Goal: Task Accomplishment & Management: Use online tool/utility

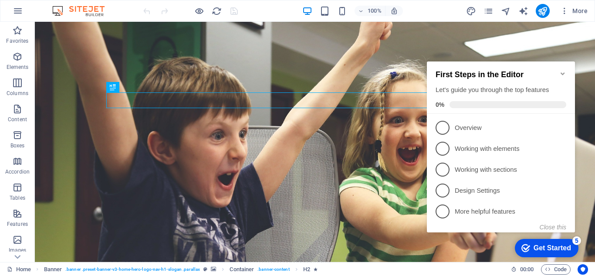
click at [559, 70] on h2 "First Steps in the Editor" at bounding box center [501, 74] width 131 height 9
click at [562, 70] on icon "Minimize checklist" at bounding box center [563, 73] width 7 height 7
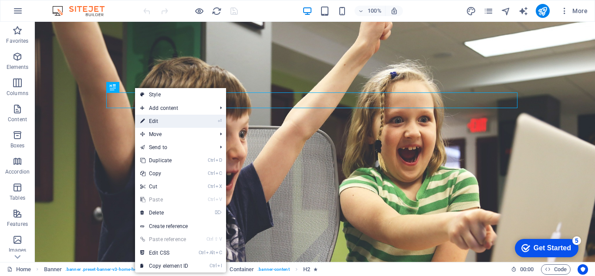
click at [158, 124] on link "⏎ Edit" at bounding box center [164, 121] width 58 height 13
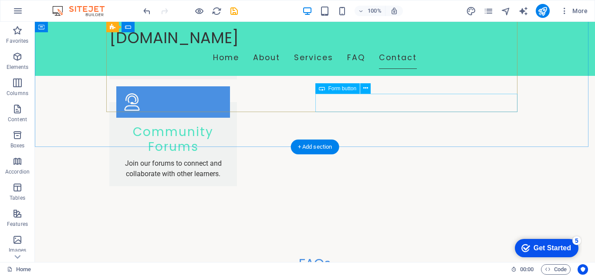
scroll to position [1390, 0]
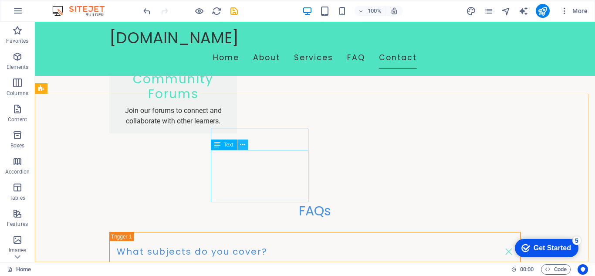
click at [243, 145] on icon at bounding box center [242, 144] width 5 height 9
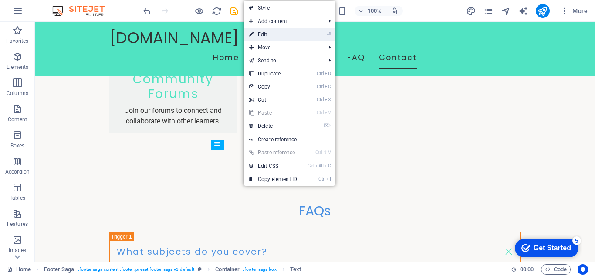
click at [271, 31] on link "⏎ Edit" at bounding box center [273, 34] width 58 height 13
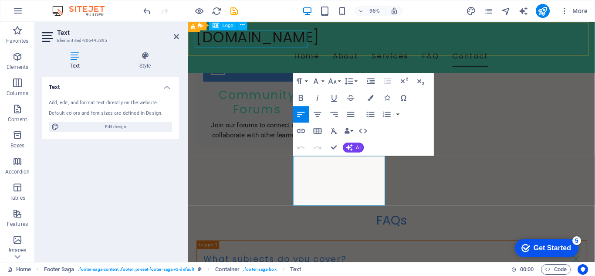
scroll to position [1388, 0]
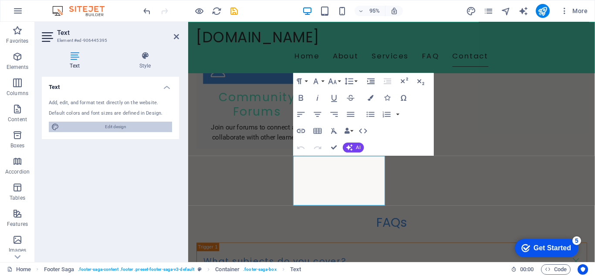
click at [121, 126] on span "Edit design" at bounding box center [116, 127] width 108 height 10
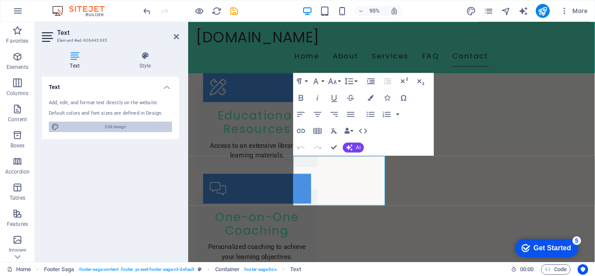
select select "px"
select select "200"
select select "px"
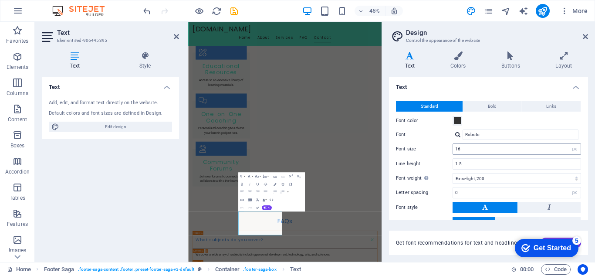
scroll to position [1196, 0]
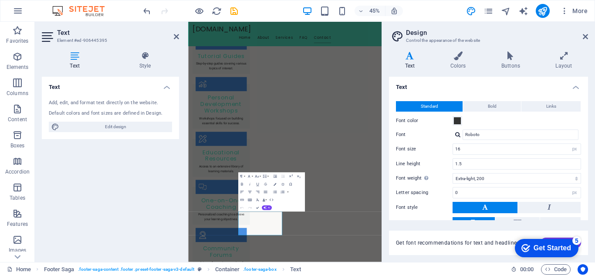
click at [493, 112] on div "Standard Bold Links Font color Font Roboto Font size 16 rem px Line height 1.5 …" at bounding box center [488, 172] width 203 height 160
click at [495, 102] on span "Bold" at bounding box center [492, 106] width 9 height 10
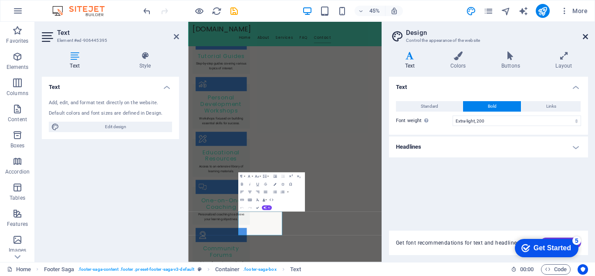
click at [583, 37] on icon at bounding box center [585, 36] width 5 height 7
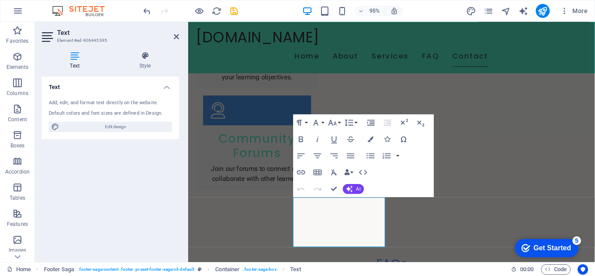
scroll to position [1388, 0]
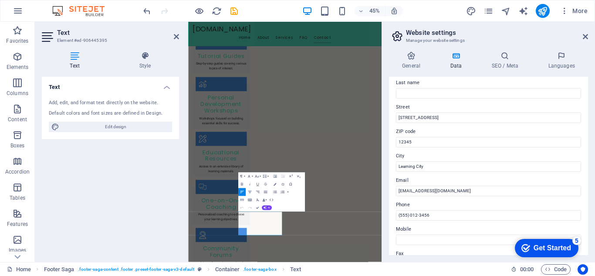
scroll to position [102, 0]
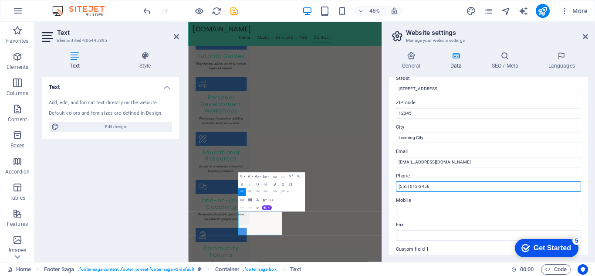
click at [439, 182] on input "(555) 012-3456" at bounding box center [488, 186] width 185 height 10
type input "("
type input "[PHONE_NUMBER]"
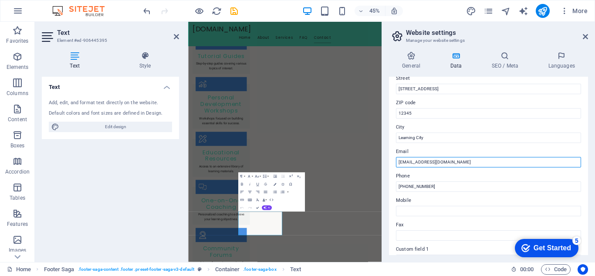
click at [463, 166] on input "[EMAIL_ADDRESS][DOMAIN_NAME]" at bounding box center [488, 162] width 185 height 10
type input "i"
type input "ግ"
type input "ጋ"
type input "ግ"
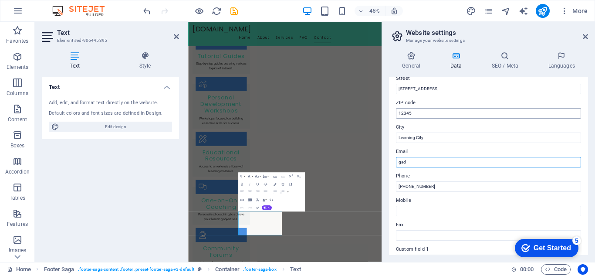
type input "[EMAIL_ADDRESS][DOMAIN_NAME]"
type input "GAD"
type input "[PERSON_NAME]"
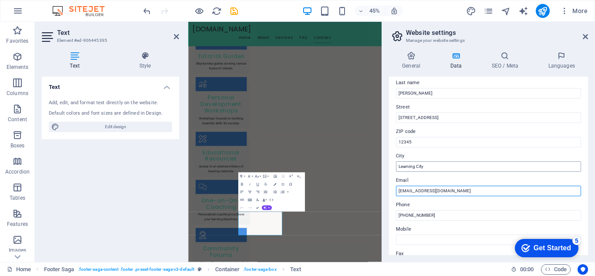
scroll to position [58, 0]
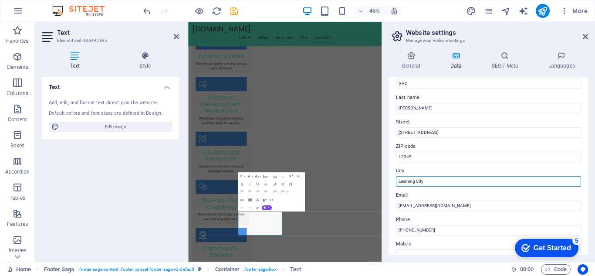
click at [431, 182] on input "Learning City" at bounding box center [488, 181] width 185 height 10
type input "L"
type input "[GEOGRAPHIC_DATA]"
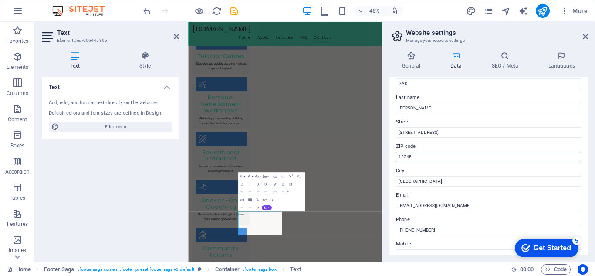
click at [447, 161] on input "12345" at bounding box center [488, 157] width 185 height 10
type input "1"
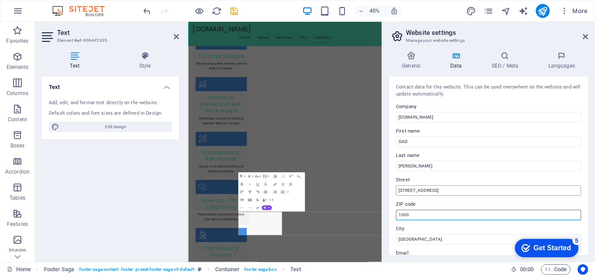
type input "1000"
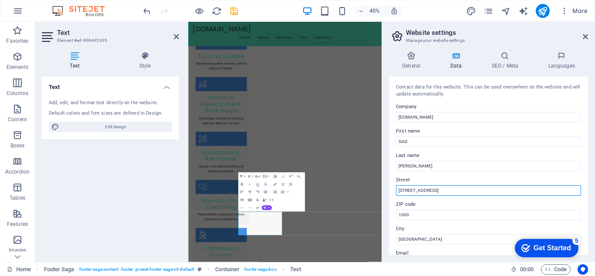
click at [525, 190] on input "[STREET_ADDRESS]" at bounding box center [488, 190] width 185 height 10
type input "1"
click at [525, 190] on input "Street" at bounding box center [488, 190] width 185 height 10
type input "[GEOGRAPHIC_DATA], [GEOGRAPHIC_DATA]"
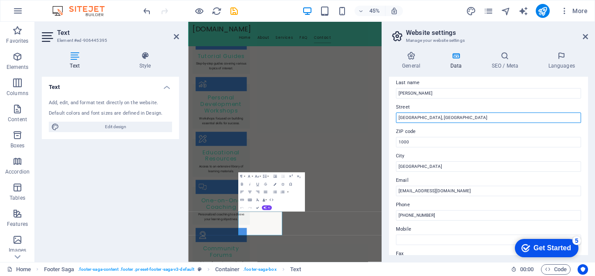
scroll to position [131, 0]
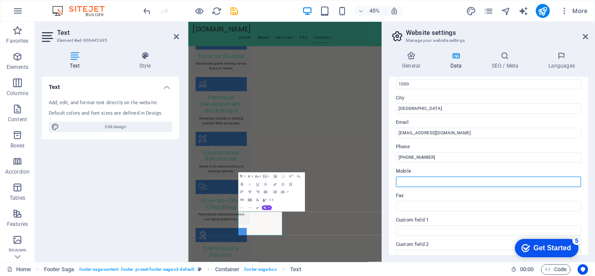
click at [431, 181] on input "Mobile" at bounding box center [488, 182] width 185 height 10
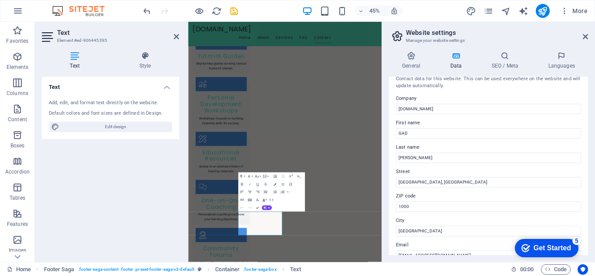
scroll to position [0, 0]
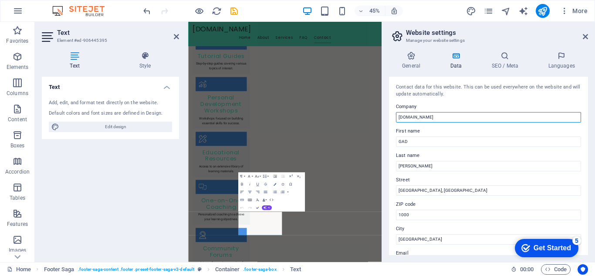
click at [451, 116] on input "[DOMAIN_NAME]" at bounding box center [488, 117] width 185 height 10
type input "g"
type input "[PERSON_NAME] P.L.C"
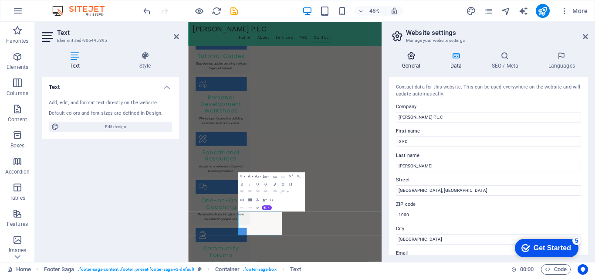
click at [405, 63] on h4 "General" at bounding box center [413, 60] width 48 height 18
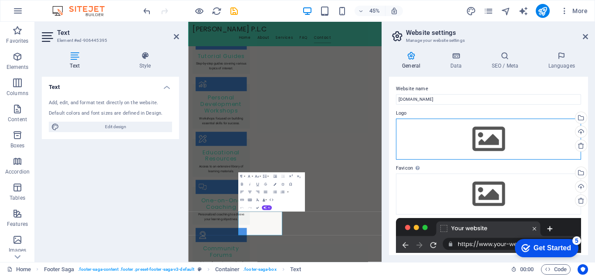
click at [486, 140] on div "Drag files here, click to choose files or select files from Files or our free s…" at bounding box center [488, 139] width 185 height 41
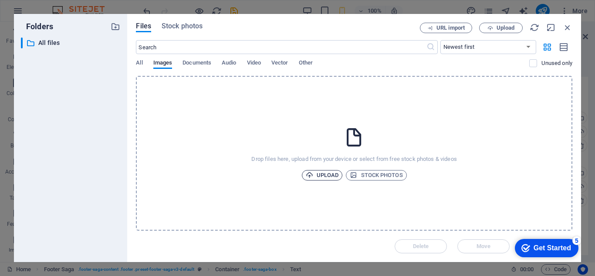
click at [311, 174] on icon "button" at bounding box center [309, 174] width 7 height 7
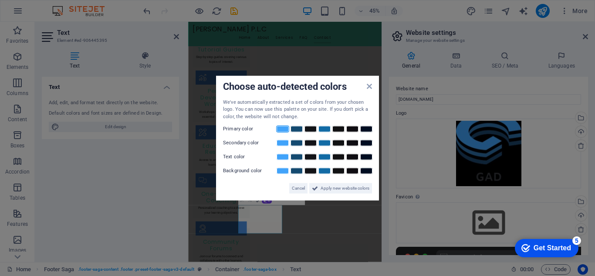
click at [288, 129] on link at bounding box center [282, 129] width 13 height 7
click at [334, 186] on span "Apply new website colors" at bounding box center [345, 188] width 49 height 10
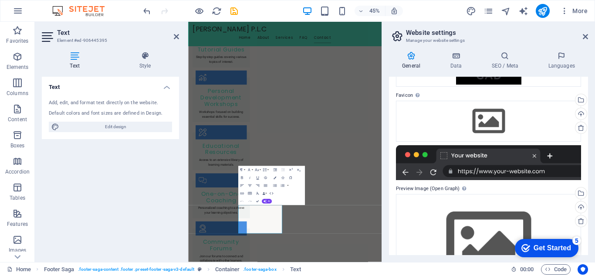
scroll to position [147, 0]
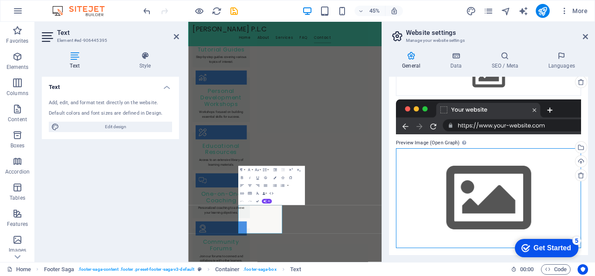
click at [479, 194] on div "Drag files here, click to choose files or select files from Files or our free s…" at bounding box center [488, 198] width 185 height 100
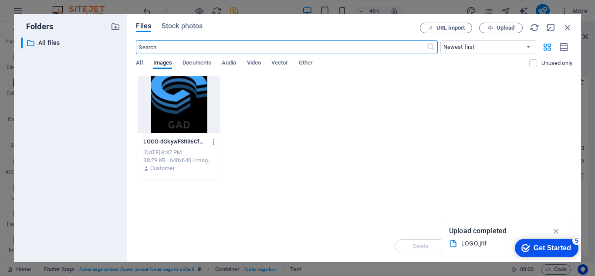
scroll to position [4820, 0]
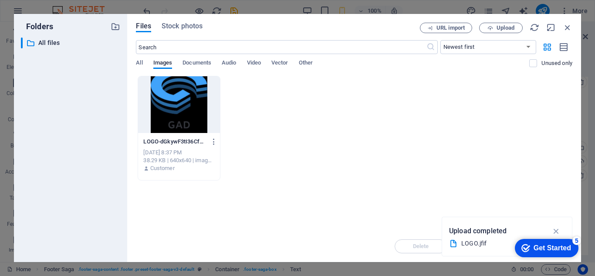
click at [167, 96] on div at bounding box center [179, 104] width 82 height 57
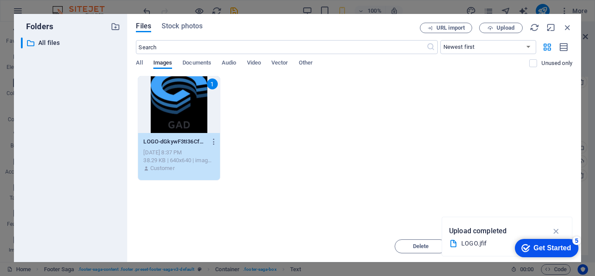
click at [555, 249] on div "Get Started" at bounding box center [552, 248] width 37 height 8
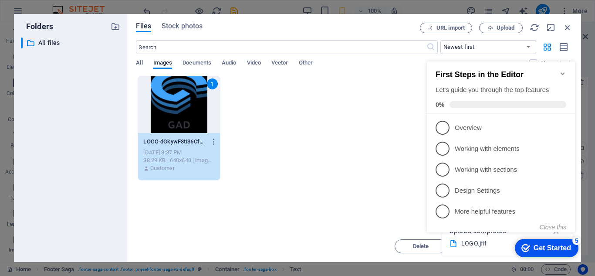
click at [302, 121] on div "1 LOGO-dGkywF3tI36CfWJb5tv0rg.jfif LOGO-dGkywF3tI36CfWJb5tv0rg.jfif [DATE] 8:37…" at bounding box center [354, 128] width 437 height 105
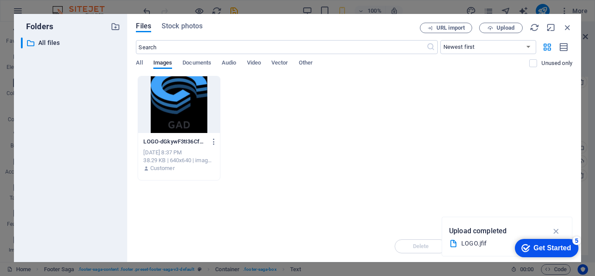
click at [189, 94] on div at bounding box center [179, 104] width 82 height 57
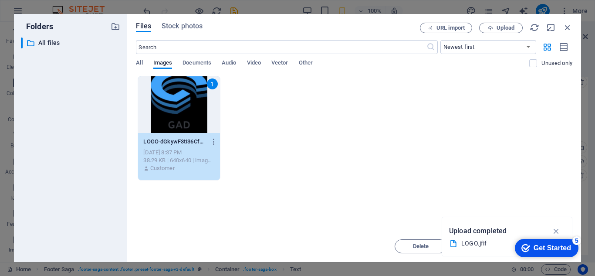
drag, startPoint x: 513, startPoint y: 229, endPoint x: 542, endPoint y: 202, distance: 39.2
click at [542, 202] on div "Folders ​ All files All files Files Stock photos URL import Upload ​ Newest fir…" at bounding box center [297, 138] width 595 height 276
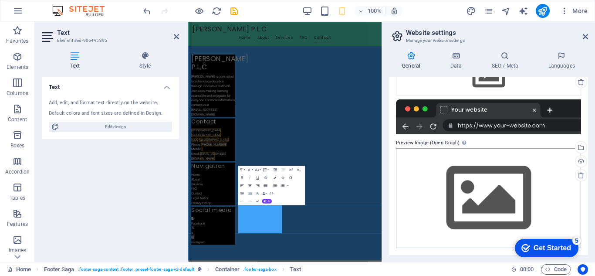
scroll to position [1210, 0]
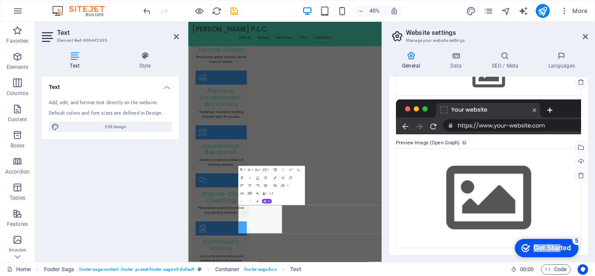
drag, startPoint x: 558, startPoint y: 244, endPoint x: 556, endPoint y: 141, distance: 102.9
click at [556, 234] on html "checkmark Get Started 5 First Steps in the Editor Let's guide you through the t…" at bounding box center [545, 247] width 74 height 26
click at [561, 259] on div "checkmark Get Started 5 First Steps in the Editor Let's guide you through the t…" at bounding box center [545, 247] width 74 height 26
click at [549, 247] on div "Get Started" at bounding box center [552, 248] width 37 height 8
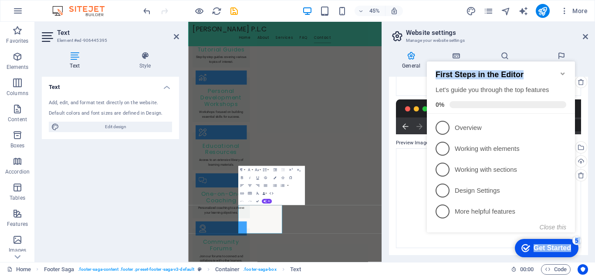
drag, startPoint x: 531, startPoint y: 63, endPoint x: 530, endPoint y: 46, distance: 17.0
click at [530, 49] on html "checkmark Get Started 5 First Steps in the Editor Let's guide you through the t…" at bounding box center [503, 155] width 159 height 212
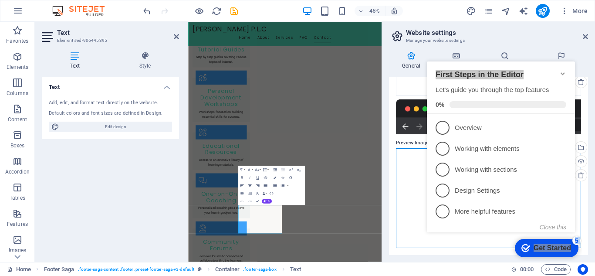
click at [411, 236] on div "Drag files here, click to choose files or select files from Files or our free s…" at bounding box center [488, 198] width 185 height 100
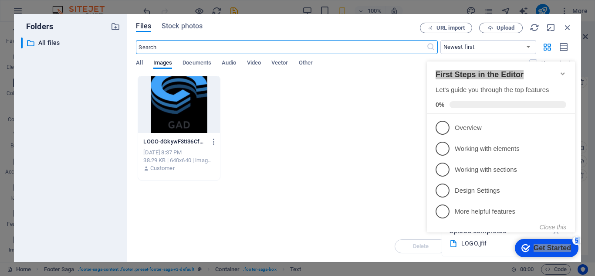
scroll to position [4820, 0]
click at [198, 128] on div at bounding box center [179, 104] width 82 height 57
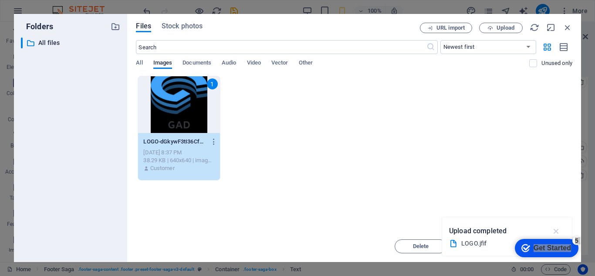
click at [555, 229] on icon "button" at bounding box center [557, 231] width 10 height 10
drag, startPoint x: 501, startPoint y: 242, endPoint x: 0, endPoint y: 7, distance: 553.0
click at [501, 242] on button "Move" at bounding box center [484, 246] width 52 height 14
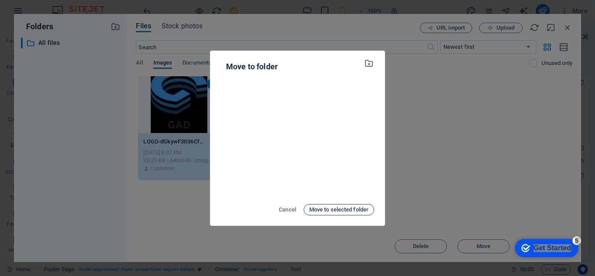
click at [348, 211] on span "Move to selected folder" at bounding box center [338, 209] width 59 height 10
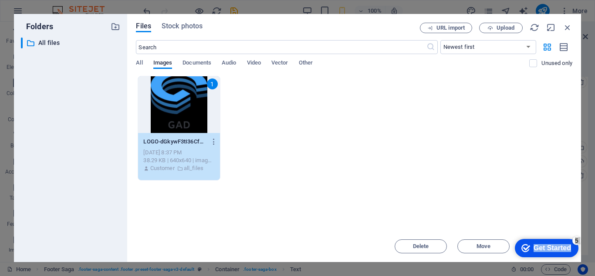
click at [555, 246] on div "Get Started" at bounding box center [552, 248] width 37 height 8
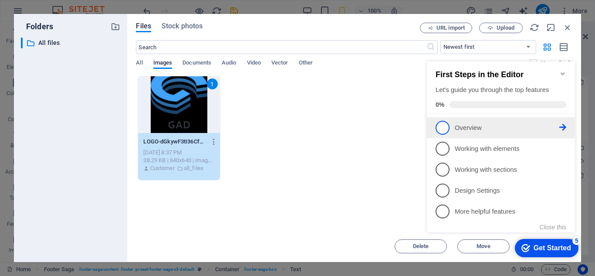
click at [496, 123] on p "Overview - incomplete" at bounding box center [507, 127] width 105 height 9
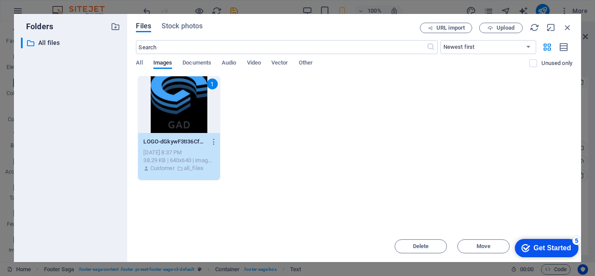
click at [524, 247] on icon "checkmark" at bounding box center [526, 248] width 9 height 9
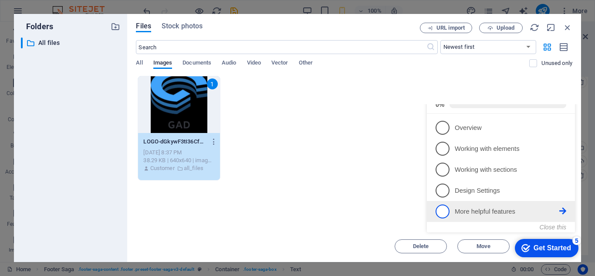
scroll to position [0, 0]
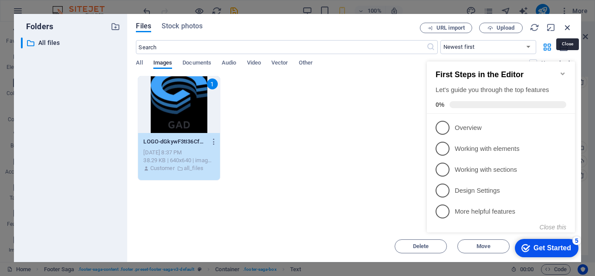
click at [571, 25] on icon "button" at bounding box center [568, 28] width 10 height 10
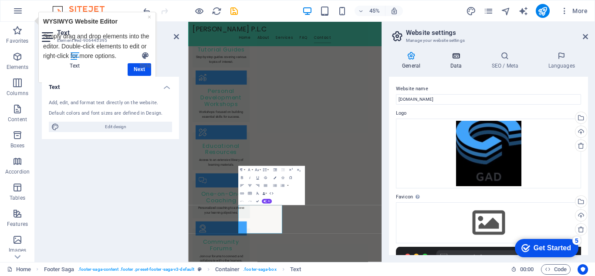
click at [459, 58] on icon at bounding box center [456, 55] width 38 height 9
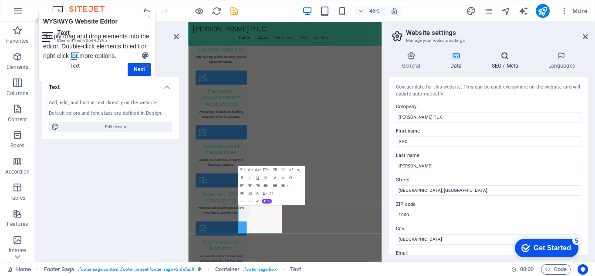
click at [501, 62] on h4 "SEO / Meta" at bounding box center [507, 60] width 57 height 18
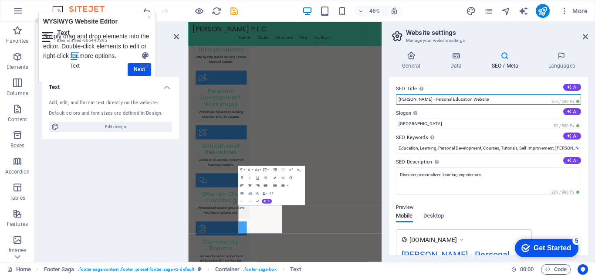
click at [497, 99] on input "[PERSON_NAME] - Personal Education Website" at bounding box center [488, 99] width 185 height 10
type input "G"
type input "[PERSON_NAME]"
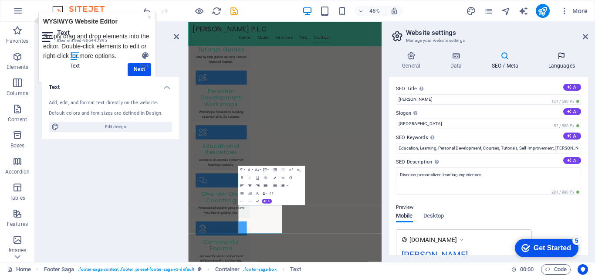
click at [549, 61] on h4 "Languages" at bounding box center [561, 60] width 53 height 18
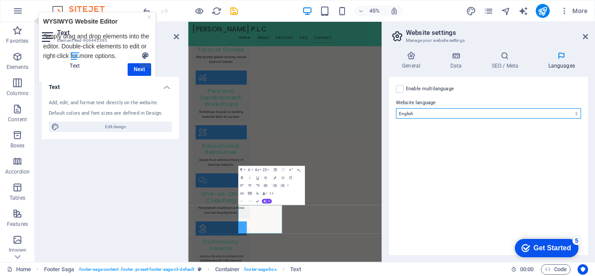
click at [468, 117] on select "Abkhazian Afar Afrikaans Akan Albanian Amharic Arabic Aragonese Armenian Assame…" at bounding box center [488, 113] width 185 height 10
click at [463, 91] on div "Enable multilanguage To disable multilanguage delete all languages until only o…" at bounding box center [488, 89] width 185 height 10
click at [415, 86] on label "Enable multilanguage To disable multilanguage delete all languages until only o…" at bounding box center [430, 89] width 48 height 10
click at [0, 0] on input "Enable multilanguage To disable multilanguage delete all languages until only o…" at bounding box center [0, 0] width 0 height 0
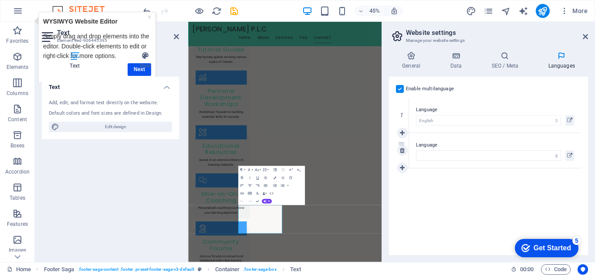
click at [439, 149] on label "Language" at bounding box center [495, 145] width 158 height 10
click at [439, 150] on select "Abkhazian Afar Afrikaans Akan Albanian Amharic Arabic Aragonese Armenian Assame…" at bounding box center [488, 155] width 145 height 10
click at [439, 150] on div "Language Abkhazian Afar Afrikaans Akan Albanian Amharic Arabic Aragonese Armeni…" at bounding box center [495, 150] width 158 height 21
drag, startPoint x: 489, startPoint y: 157, endPoint x: 437, endPoint y: 157, distance: 52.7
click at [489, 157] on select "Abkhazian Afar Afrikaans Akan Albanian Amharic Arabic Aragonese Armenian Assame…" at bounding box center [488, 155] width 145 height 10
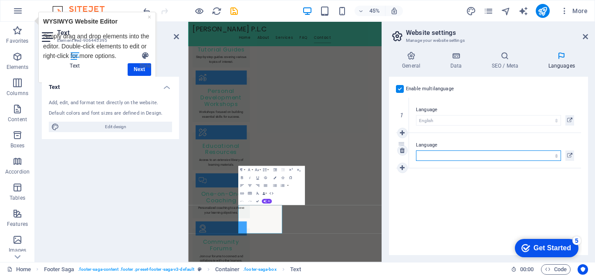
select select "5"
click at [416, 150] on select "Abkhazian Afar Afrikaans Akan Albanian Amharic Arabic Aragonese Armenian Assame…" at bounding box center [488, 155] width 145 height 10
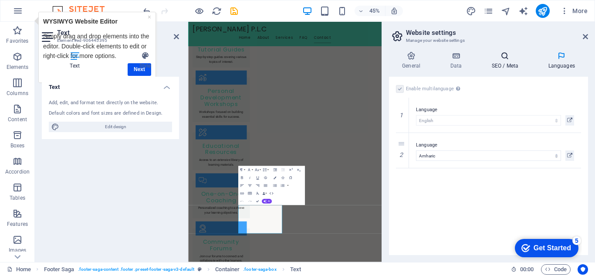
click at [483, 68] on h4 "SEO / Meta" at bounding box center [507, 60] width 57 height 18
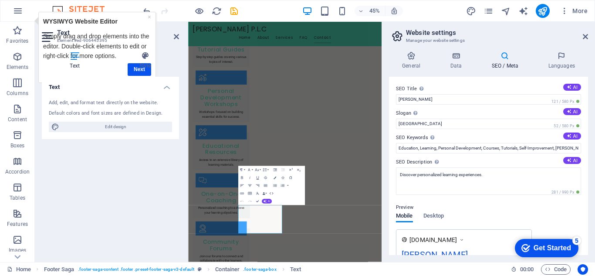
scroll to position [87, 0]
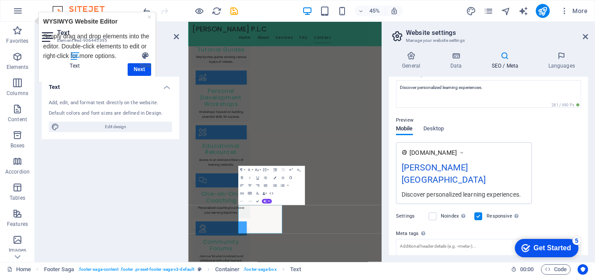
click at [464, 156] on icon at bounding box center [462, 152] width 6 height 9
click at [464, 146] on div "[DOMAIN_NAME] [PERSON_NAME][GEOGRAPHIC_DATA] Discover personalized learning exp…" at bounding box center [464, 173] width 136 height 62
click at [471, 168] on div "[PERSON_NAME][GEOGRAPHIC_DATA]" at bounding box center [464, 175] width 125 height 29
click at [431, 212] on label at bounding box center [433, 216] width 8 height 8
click at [0, 0] on input "Noindex Instruct search engines to exclude this website from search results." at bounding box center [0, 0] width 0 height 0
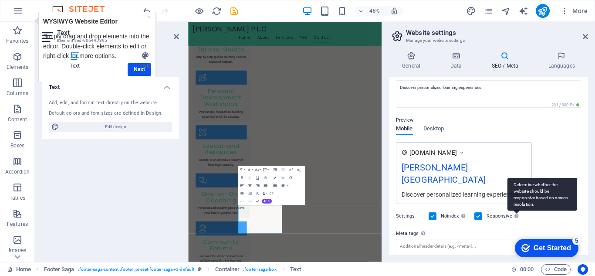
drag, startPoint x: 439, startPoint y: 205, endPoint x: 520, endPoint y: 208, distance: 80.7
click at [471, 205] on div "Settings Noindex Instruct search engines to exclude this website from search re…" at bounding box center [488, 216] width 185 height 24
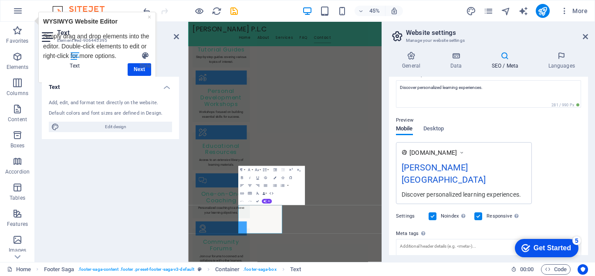
click at [482, 212] on label at bounding box center [479, 216] width 8 height 8
click at [0, 0] on input "Responsive Determine whether the website should be responsive based on screen r…" at bounding box center [0, 0] width 0 height 0
click at [432, 212] on label at bounding box center [433, 216] width 8 height 8
click at [0, 0] on input "Noindex Instruct search engines to exclude this website from search results." at bounding box center [0, 0] width 0 height 0
drag, startPoint x: 449, startPoint y: 178, endPoint x: 481, endPoint y: 156, distance: 39.2
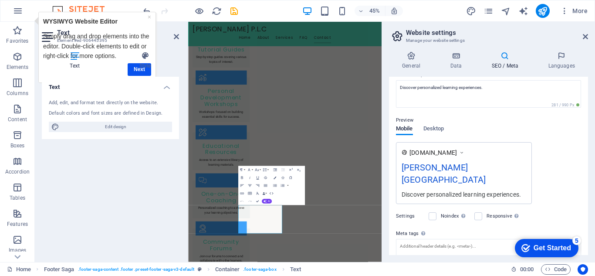
click at [449, 190] on div "Discover personalized learning experiences." at bounding box center [464, 194] width 125 height 9
click at [465, 153] on icon at bounding box center [462, 152] width 6 height 9
click at [465, 152] on icon at bounding box center [462, 152] width 6 height 9
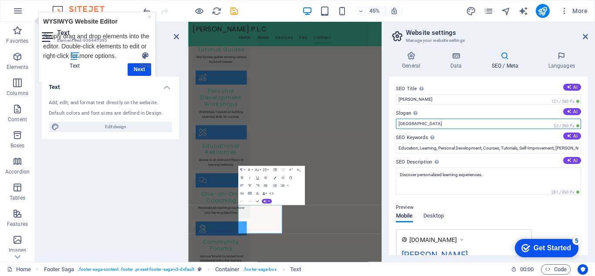
click at [433, 122] on input "[GEOGRAPHIC_DATA]" at bounding box center [488, 124] width 185 height 10
type input "B"
type input "e"
type input "[GEOGRAPHIC_DATA]"
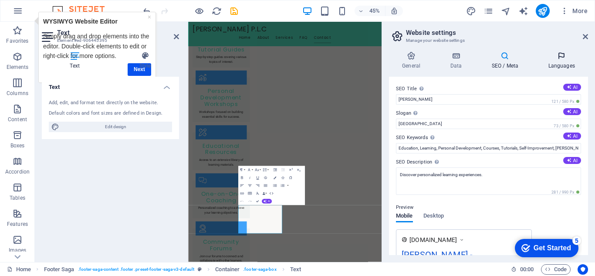
click at [548, 68] on h4 "Languages" at bounding box center [561, 60] width 53 height 18
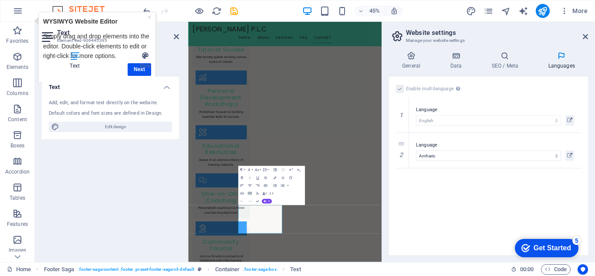
click at [548, 240] on div "checkmark Get Started 5" at bounding box center [547, 248] width 64 height 18
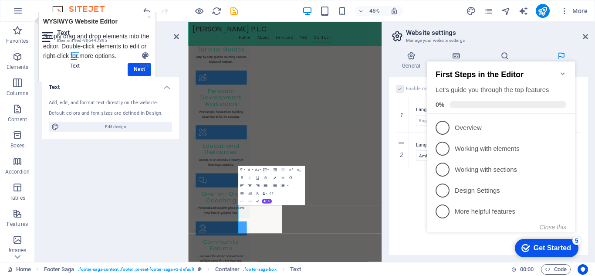
click at [586, 29] on h2 "Website settings" at bounding box center [497, 33] width 182 height 8
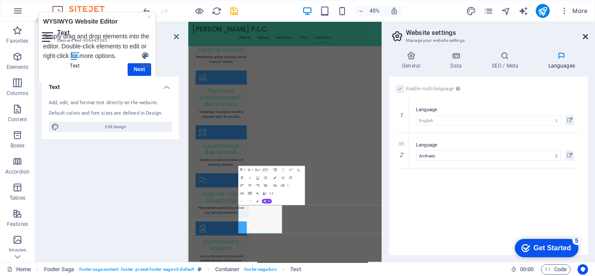
click at [586, 37] on icon at bounding box center [585, 36] width 5 height 7
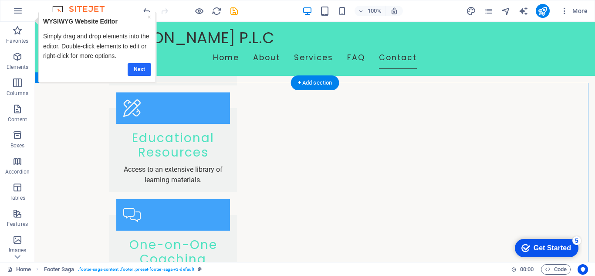
scroll to position [1103, 0]
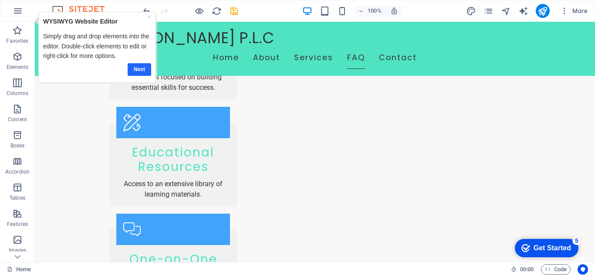
drag, startPoint x: 131, startPoint y: 64, endPoint x: 202, endPoint y: 64, distance: 70.6
click at [131, 64] on link "Next" at bounding box center [139, 69] width 24 height 13
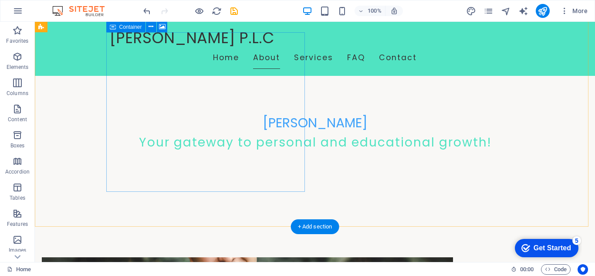
scroll to position [144, 0]
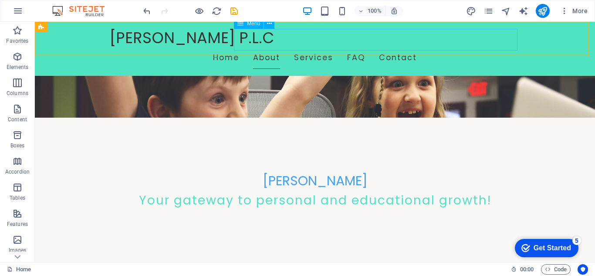
click at [248, 24] on span "Menu" at bounding box center [253, 23] width 13 height 5
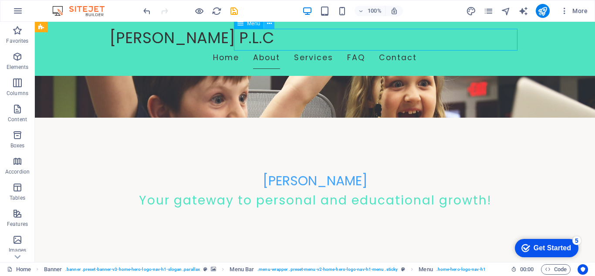
click at [271, 27] on icon at bounding box center [269, 23] width 5 height 9
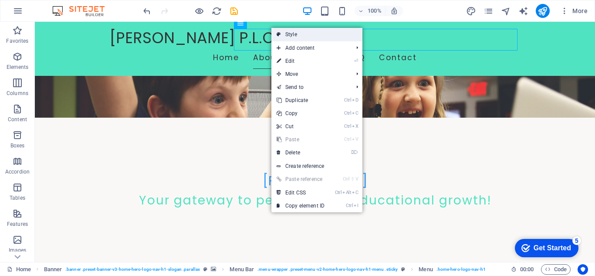
click at [290, 30] on link "Style" at bounding box center [317, 34] width 91 height 13
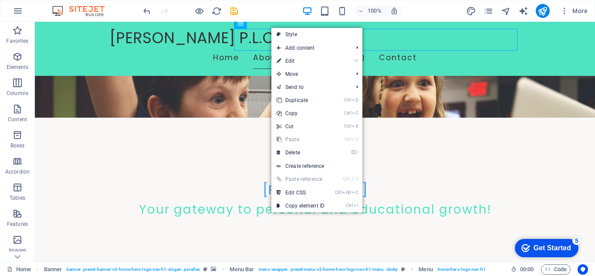
select select "rem"
select select "preset-menu-v2-home-hero-logo-nav-h1-menu"
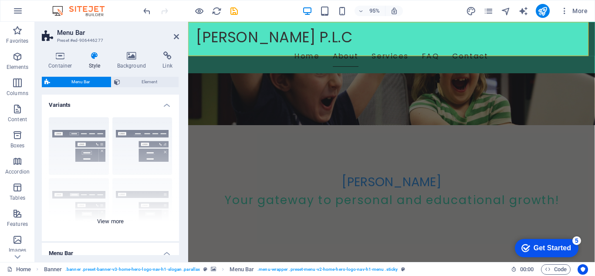
click at [92, 161] on div "Border Centered Default Fixed Loki Trigger Wide XXL" at bounding box center [110, 175] width 137 height 131
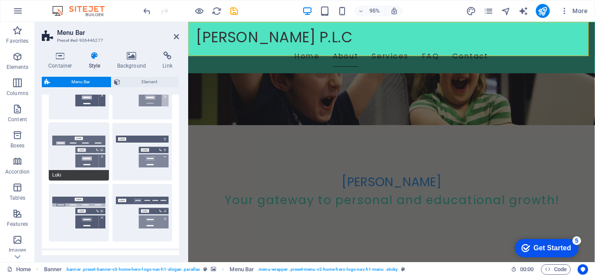
scroll to position [0, 0]
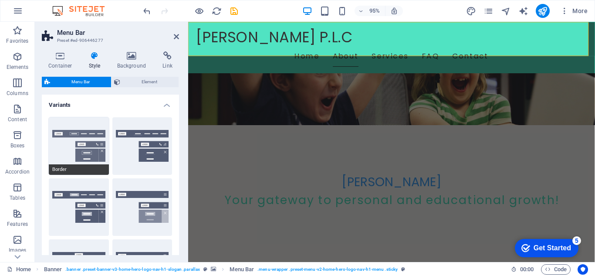
click at [71, 143] on button "Border" at bounding box center [79, 146] width 60 height 58
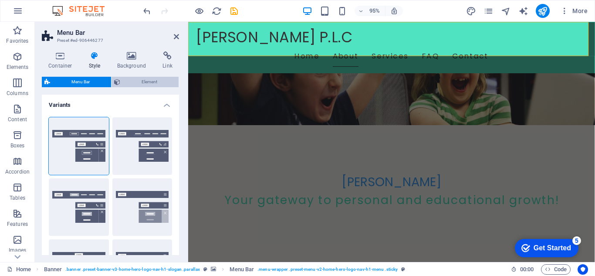
click at [153, 80] on span "Element" at bounding box center [149, 82] width 53 height 10
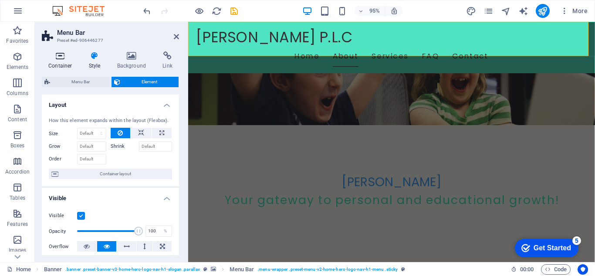
click at [47, 59] on icon at bounding box center [60, 55] width 37 height 9
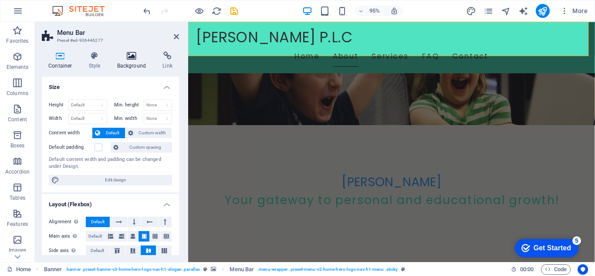
click at [132, 66] on h4 "Background" at bounding box center [134, 60] width 46 height 18
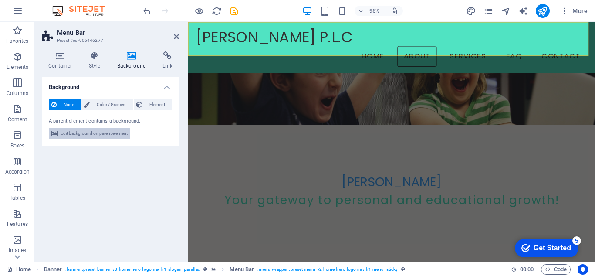
click at [94, 136] on span "Edit background on parent element" at bounding box center [94, 133] width 67 height 10
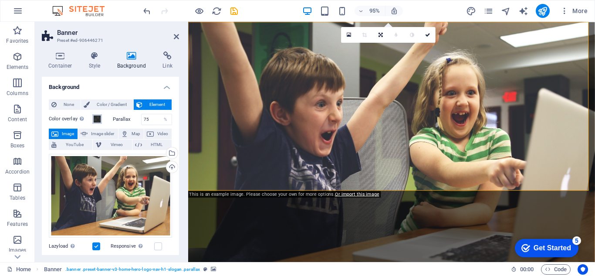
click at [94, 122] on span at bounding box center [97, 119] width 7 height 7
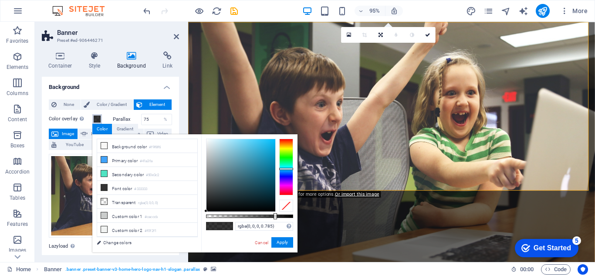
click at [280, 169] on div at bounding box center [286, 167] width 14 height 57
click at [261, 160] on div at bounding box center [241, 175] width 69 height 72
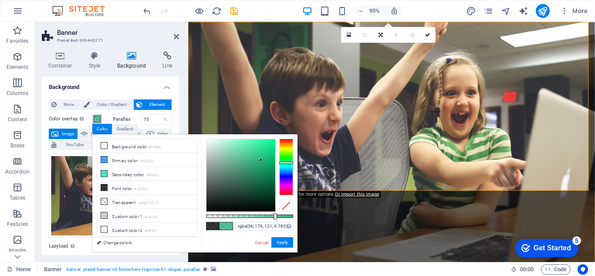
click at [288, 163] on div at bounding box center [286, 167] width 14 height 57
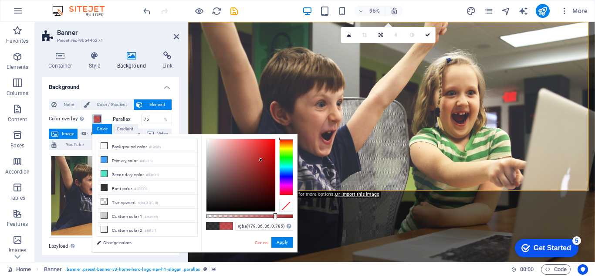
drag, startPoint x: 287, startPoint y: 175, endPoint x: 253, endPoint y: 147, distance: 44.3
click at [268, 143] on div at bounding box center [249, 175] width 87 height 73
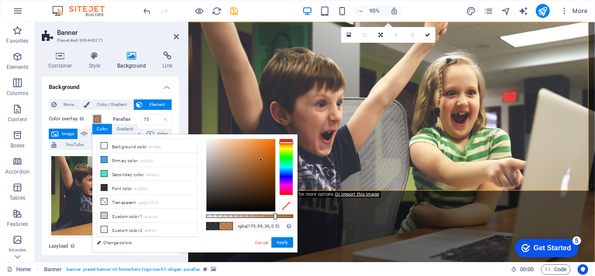
drag, startPoint x: 250, startPoint y: 215, endPoint x: 248, endPoint y: 204, distance: 11.4
click at [248, 208] on div at bounding box center [249, 175] width 87 height 73
click at [248, 204] on div at bounding box center [241, 175] width 69 height 72
type input "rgba(0, 0, 0, 0.485)"
drag, startPoint x: 248, startPoint y: 204, endPoint x: 296, endPoint y: 216, distance: 49.6
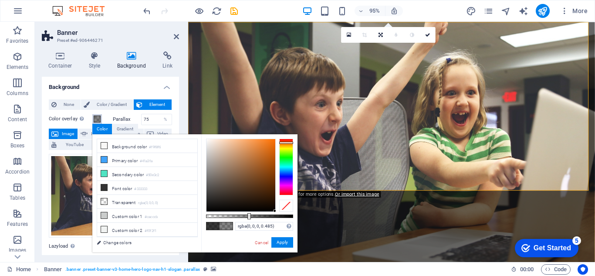
click at [296, 216] on div "rgba(0, 0, 0, 0.485) Supported formats #0852ed rgb(8, 82, 237) rgba(8, 82, 237,…" at bounding box center [249, 256] width 96 height 245
click at [290, 238] on button "Apply" at bounding box center [283, 242] width 22 height 10
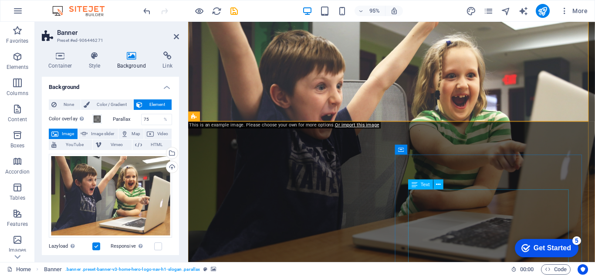
scroll to position [87, 0]
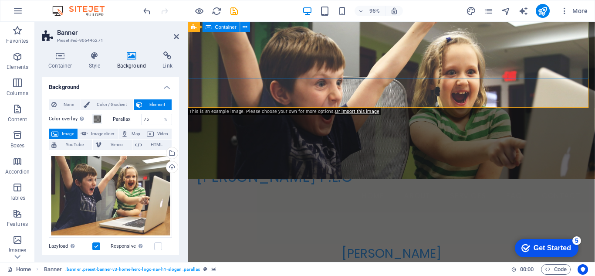
click at [180, 31] on aside "Banner Preset #ed-906446271 Container Style Background Link Size Height Default…" at bounding box center [111, 142] width 153 height 240
click at [179, 37] on icon at bounding box center [176, 36] width 5 height 7
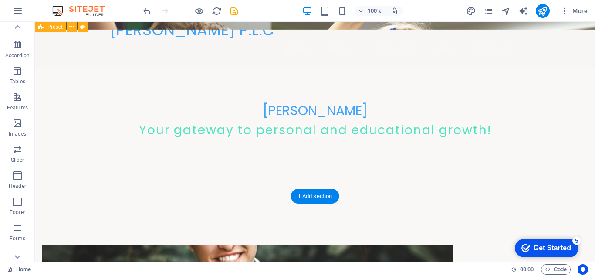
scroll to position [146, 0]
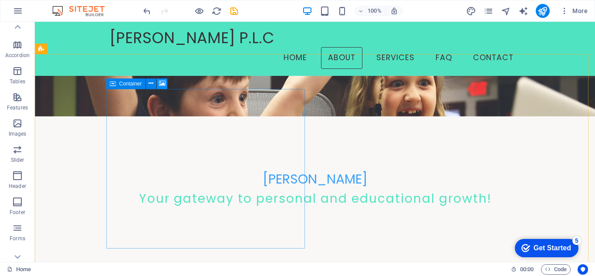
click at [161, 82] on icon at bounding box center [162, 83] width 7 height 9
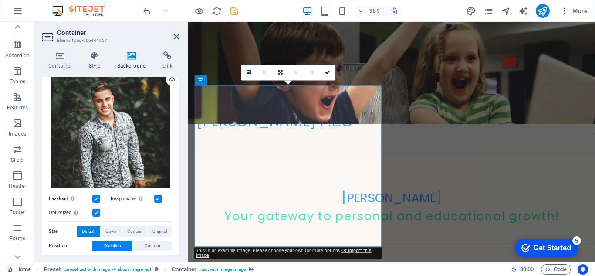
scroll to position [29, 0]
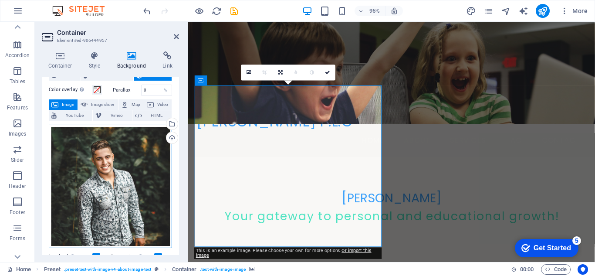
click at [115, 165] on div "Drag files here, click to choose files or select files from Files or our free s…" at bounding box center [110, 186] width 123 height 123
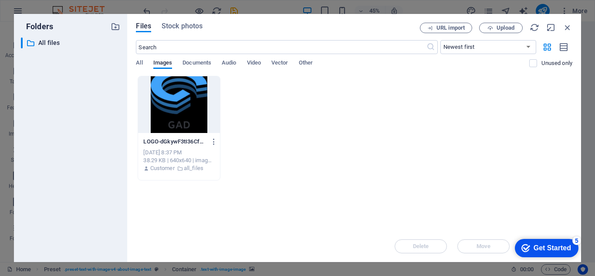
click at [182, 116] on div at bounding box center [179, 104] width 82 height 57
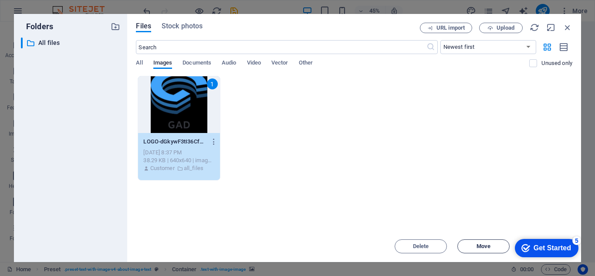
click at [489, 251] on button "Move" at bounding box center [484, 246] width 52 height 14
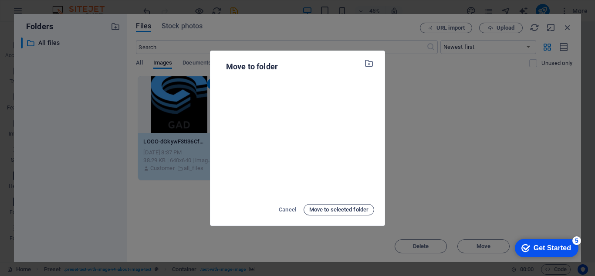
click at [350, 212] on span "Move to selected folder" at bounding box center [338, 209] width 59 height 10
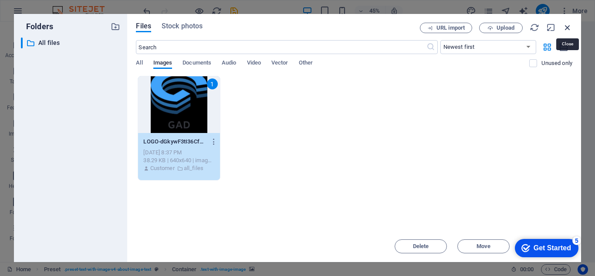
click at [570, 31] on icon "button" at bounding box center [568, 28] width 10 height 10
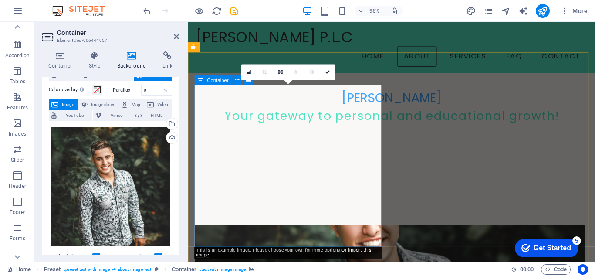
scroll to position [146, 0]
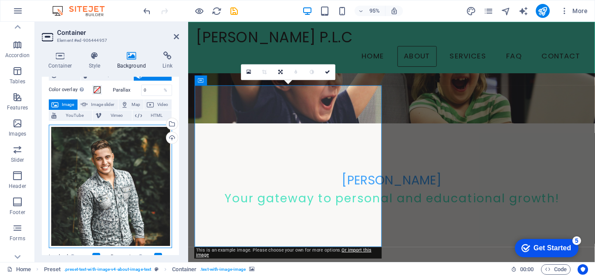
click at [77, 173] on div "Drag files here, click to choose files or select files from Files or our free s…" at bounding box center [110, 186] width 123 height 123
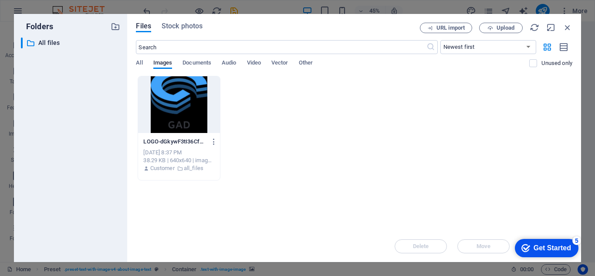
drag, startPoint x: 159, startPoint y: 99, endPoint x: 201, endPoint y: 115, distance: 45.4
click at [159, 99] on div at bounding box center [179, 104] width 82 height 57
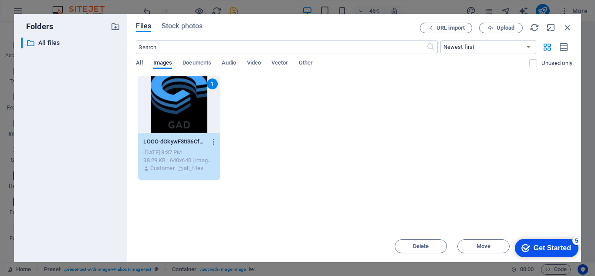
click at [546, 255] on div "checkmark Get Started 5" at bounding box center [547, 248] width 64 height 18
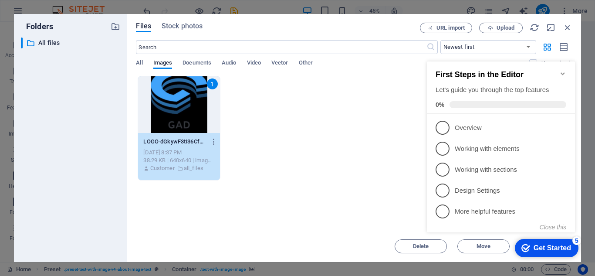
click at [546, 254] on div "checkmark Get Started 5" at bounding box center [547, 248] width 64 height 18
click at [546, 253] on div "checkmark Get Started 5" at bounding box center [547, 248] width 64 height 18
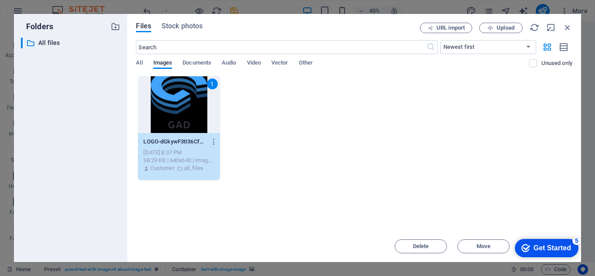
drag, startPoint x: 535, startPoint y: 236, endPoint x: 542, endPoint y: 184, distance: 52.8
click at [542, 234] on html "checkmark Get Started 5 First Steps in the Editor Let's guide you through the t…" at bounding box center [545, 247] width 74 height 26
drag, startPoint x: 534, startPoint y: 27, endPoint x: 472, endPoint y: 11, distance: 64.3
click at [472, 11] on div "Folders ​ All files All files Files Stock photos URL import Upload ​ Newest fir…" at bounding box center [297, 138] width 595 height 276
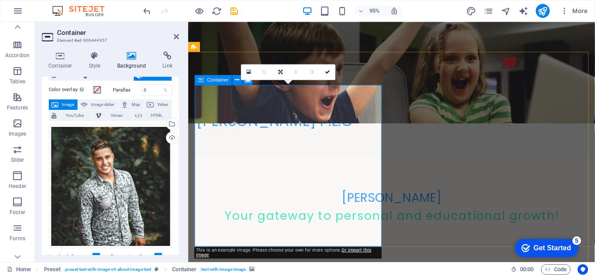
click at [323, 73] on link at bounding box center [328, 72] width 16 height 16
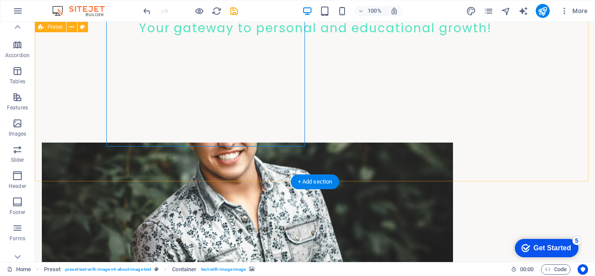
scroll to position [247, 0]
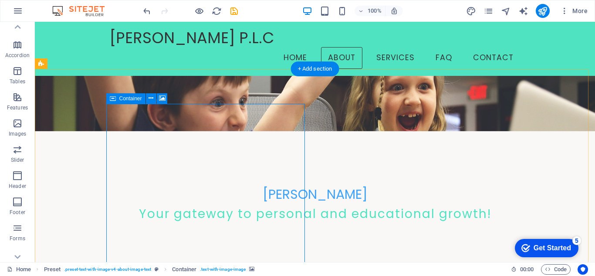
click at [165, 97] on icon at bounding box center [162, 98] width 7 height 9
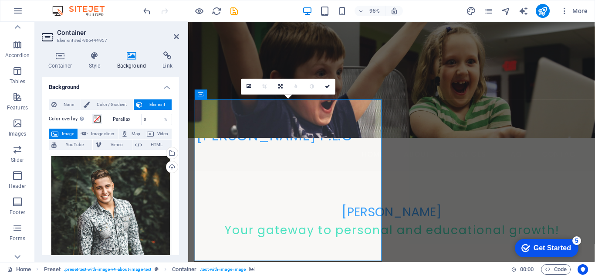
click at [323, 88] on link at bounding box center [328, 86] width 16 height 16
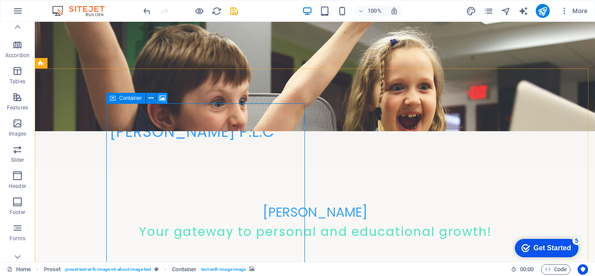
click at [162, 98] on icon at bounding box center [162, 98] width 7 height 9
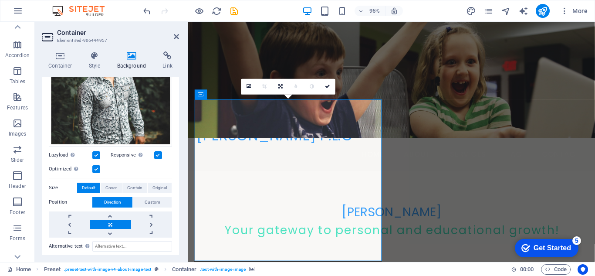
scroll to position [174, 0]
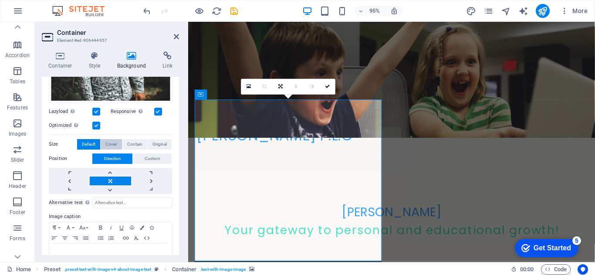
click at [115, 145] on span "Cover" at bounding box center [110, 144] width 11 height 10
click at [139, 143] on span "Contain" at bounding box center [134, 144] width 15 height 10
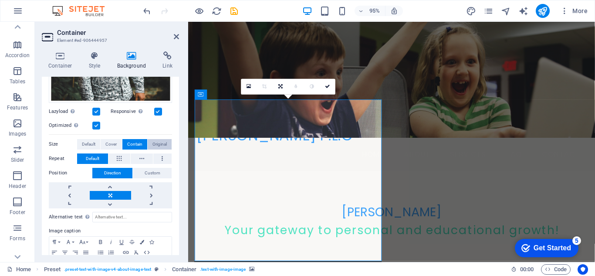
click at [159, 141] on span "Original" at bounding box center [160, 144] width 14 height 10
click at [130, 141] on span "Contain" at bounding box center [134, 144] width 15 height 10
click at [112, 141] on span "Cover" at bounding box center [110, 144] width 11 height 10
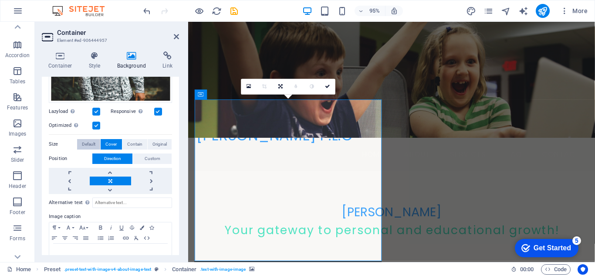
click at [79, 141] on button "Default" at bounding box center [88, 144] width 23 height 10
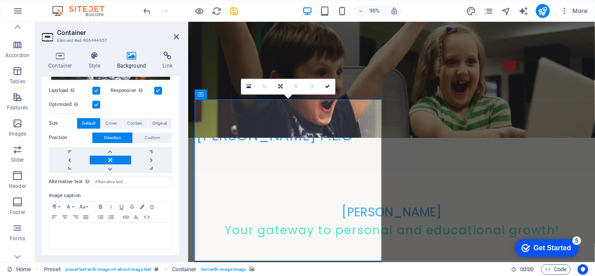
scroll to position [122, 0]
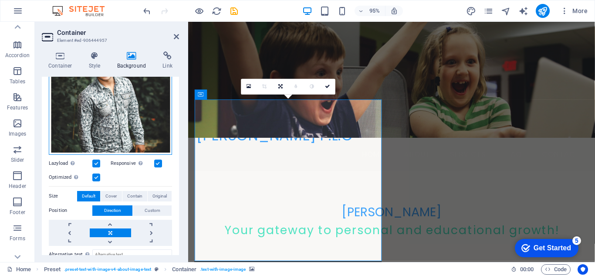
click at [110, 135] on div "Drag files here, click to choose files or select files from Files or our free s…" at bounding box center [110, 92] width 123 height 123
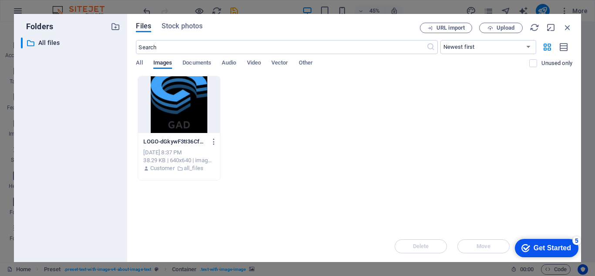
click at [182, 128] on div at bounding box center [179, 104] width 82 height 57
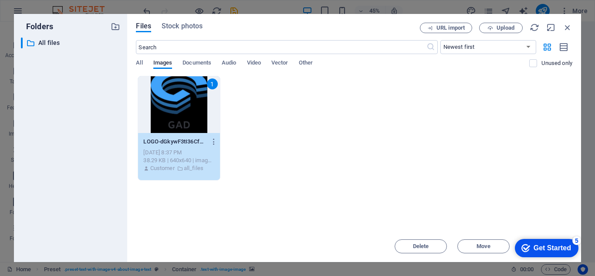
click at [204, 141] on p "LOGO-dGkywF3tI36CfWJb5tv0rg.jfif" at bounding box center [174, 142] width 63 height 8
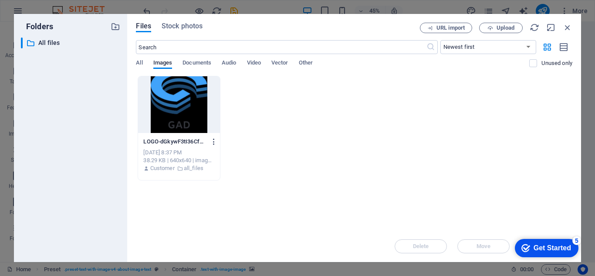
click at [215, 141] on icon "button" at bounding box center [214, 142] width 8 height 8
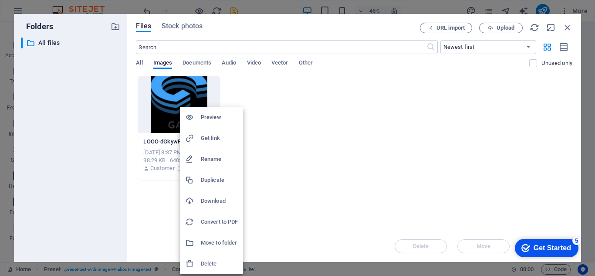
click at [214, 124] on li "Preview" at bounding box center [211, 117] width 63 height 21
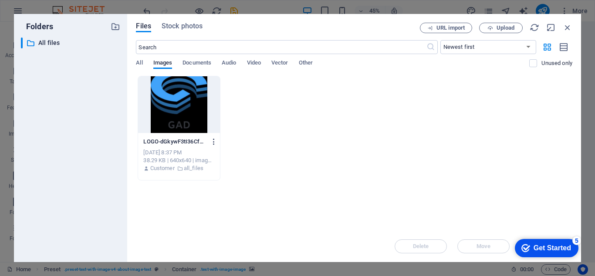
click at [213, 143] on icon "button" at bounding box center [214, 142] width 8 height 8
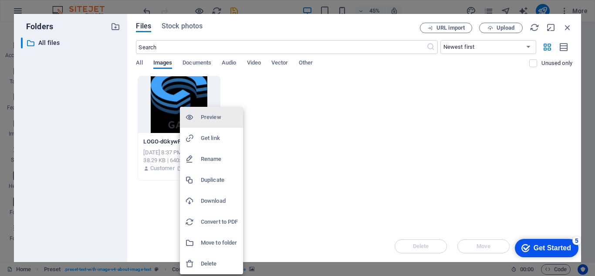
click at [180, 99] on div at bounding box center [297, 138] width 595 height 276
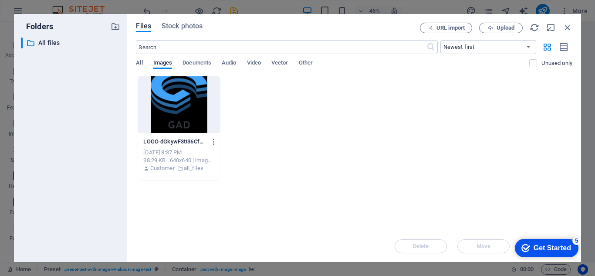
click at [174, 99] on div at bounding box center [179, 104] width 82 height 57
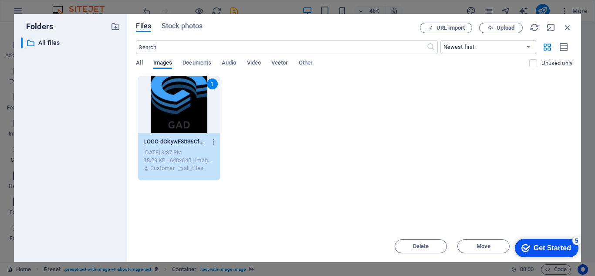
click at [564, 242] on div "checkmark Get Started 5" at bounding box center [547, 248] width 64 height 18
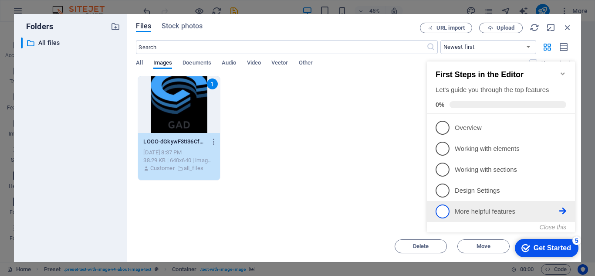
click at [557, 214] on p "More helpful features - incomplete" at bounding box center [507, 211] width 105 height 9
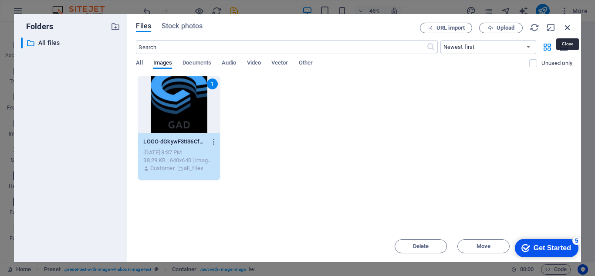
drag, startPoint x: 129, startPoint y: 14, endPoint x: 568, endPoint y: 25, distance: 439.0
click at [568, 25] on div "Files Stock photos URL import Upload ​ Newest first Oldest first Name (A-Z) Nam…" at bounding box center [354, 138] width 437 height 231
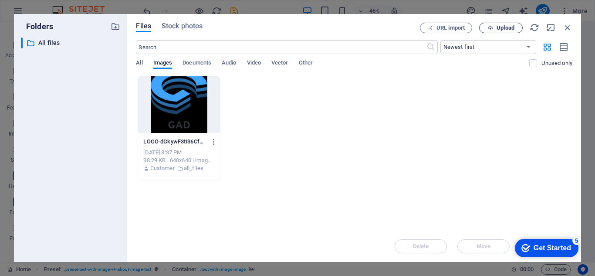
click at [512, 27] on span "Upload" at bounding box center [506, 27] width 18 height 5
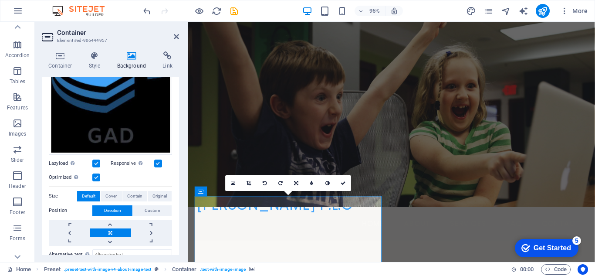
scroll to position [29, 0]
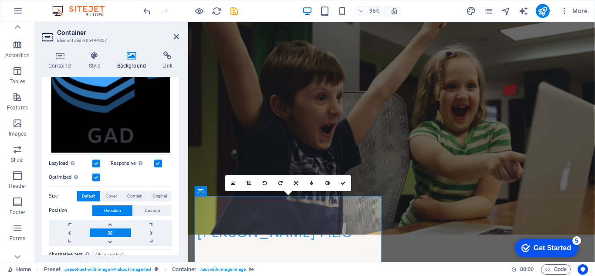
click at [437, 166] on figure at bounding box center [402, 119] width 428 height 253
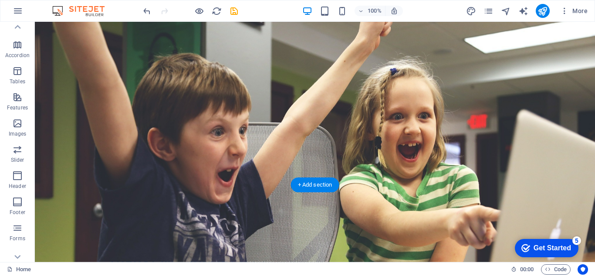
scroll to position [14, 0]
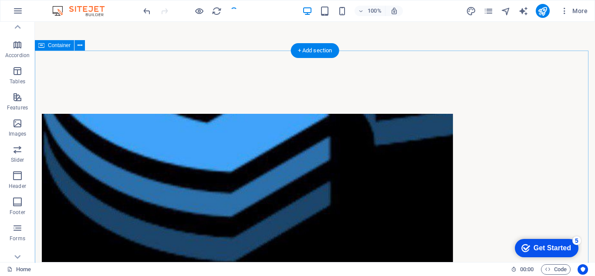
scroll to position [450, 0]
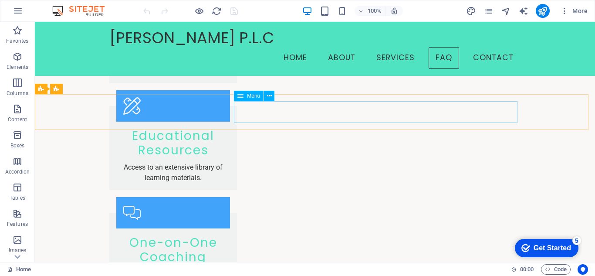
scroll to position [1032, 0]
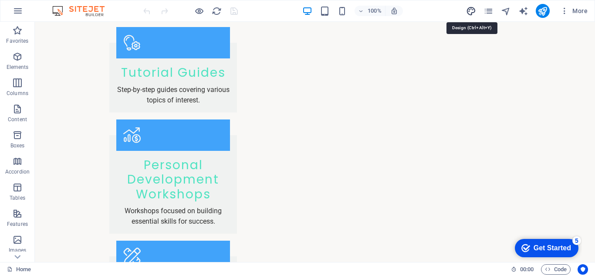
select select "200"
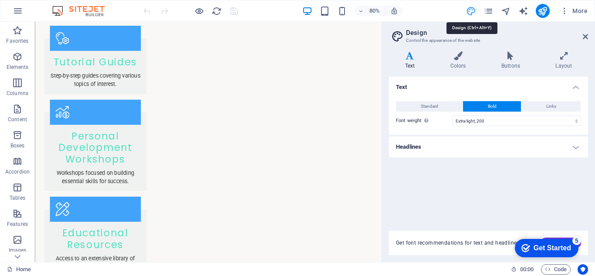
click at [493, 16] on icon "pages" at bounding box center [489, 11] width 10 height 10
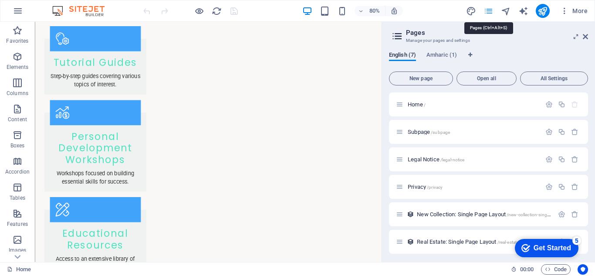
click at [493, 16] on icon "pages" at bounding box center [489, 11] width 10 height 10
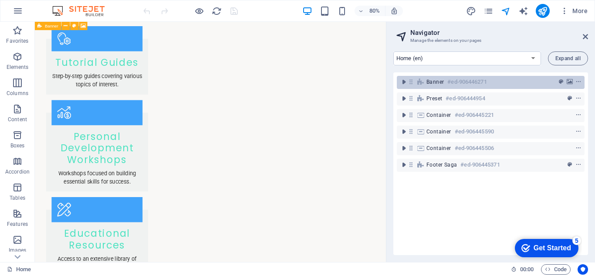
click at [450, 80] on h6 "#ed-906446271" at bounding box center [467, 82] width 39 height 10
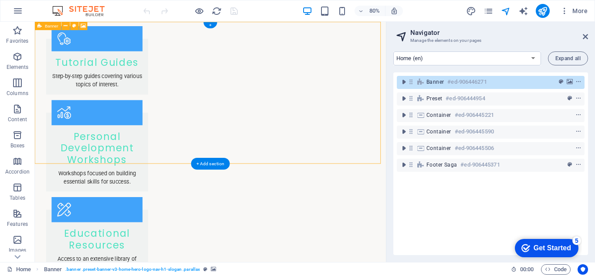
scroll to position [0, 0]
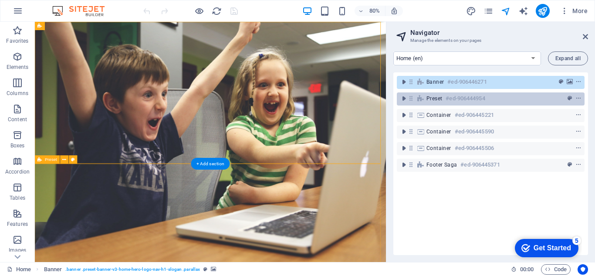
click at [443, 99] on div "Preset #ed-906444954" at bounding box center [484, 98] width 115 height 10
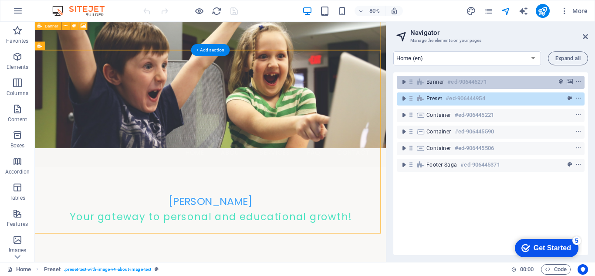
click at [443, 80] on span "Banner" at bounding box center [435, 81] width 17 height 7
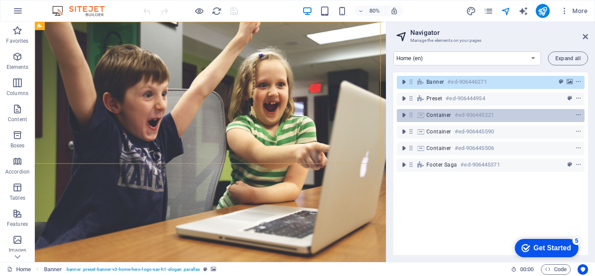
click at [444, 112] on span "Container" at bounding box center [439, 115] width 25 height 7
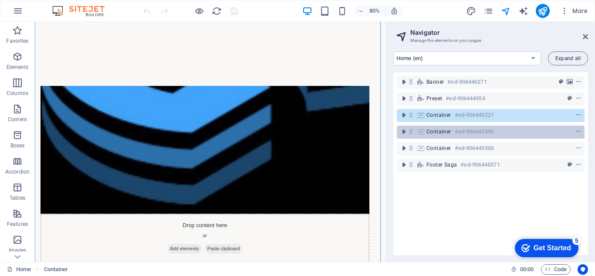
click at [448, 126] on div "Container #ed-906445590" at bounding box center [491, 132] width 188 height 13
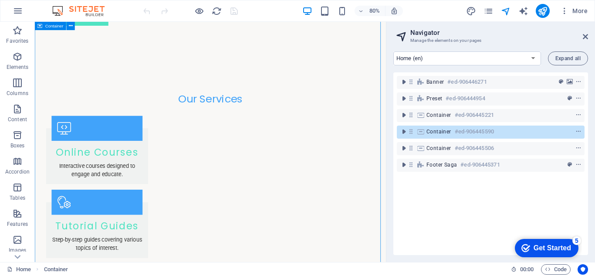
click at [448, 138] on div "Container #ed-906445590" at bounding box center [491, 132] width 188 height 13
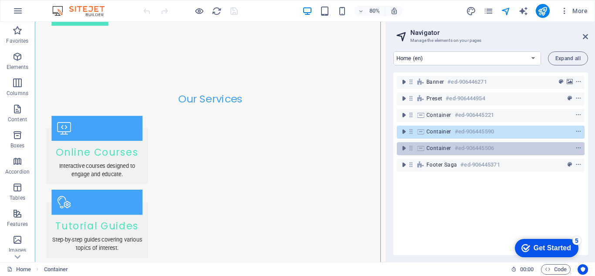
click at [448, 146] on span "Container" at bounding box center [439, 148] width 25 height 7
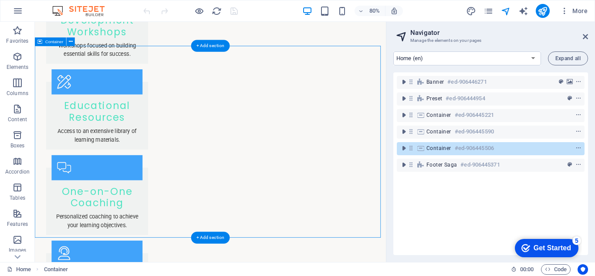
click at [446, 162] on span "Footer Saga" at bounding box center [442, 164] width 31 height 7
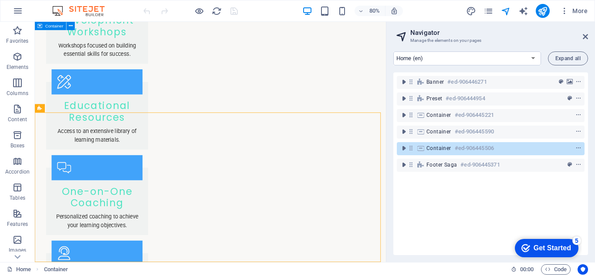
scroll to position [1348, 0]
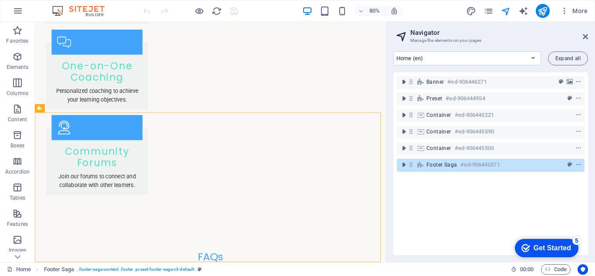
click at [448, 71] on div "Home (en) Subpage (en) Legal Notice (en) Privacy (en) New Collection: Single Pa…" at bounding box center [491, 152] width 209 height 217
click at [448, 75] on div "Banner #ed-906446271" at bounding box center [491, 82] width 188 height 17
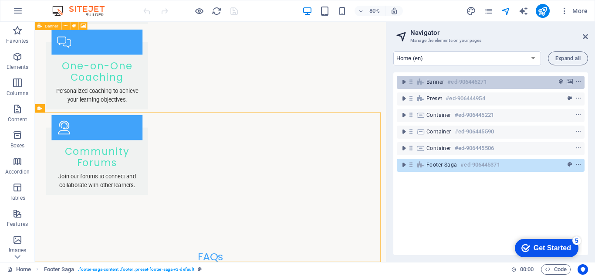
click at [455, 79] on h6 "#ed-906446271" at bounding box center [467, 82] width 39 height 10
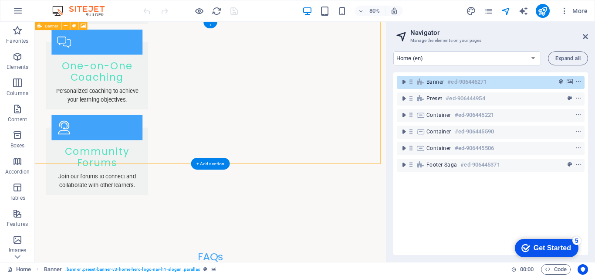
scroll to position [0, 0]
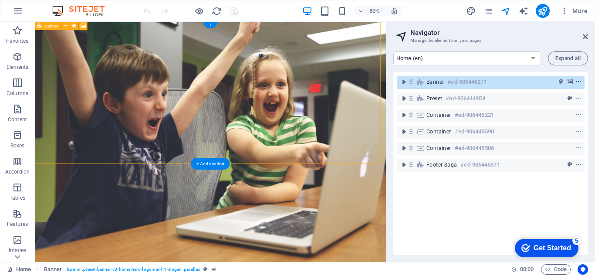
click at [578, 83] on icon "context-menu" at bounding box center [579, 82] width 6 height 6
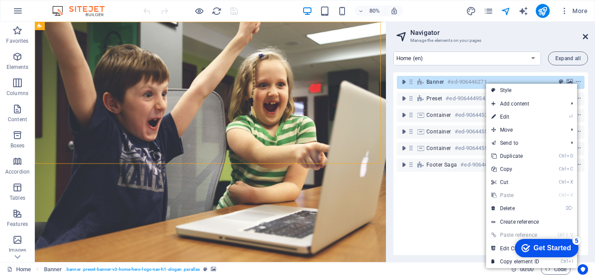
click at [587, 39] on icon at bounding box center [585, 36] width 5 height 7
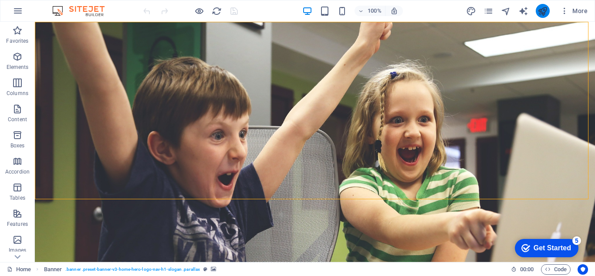
click at [0, 0] on button "publish" at bounding box center [0, 0] width 0 height 0
